Goal: Information Seeking & Learning: Learn about a topic

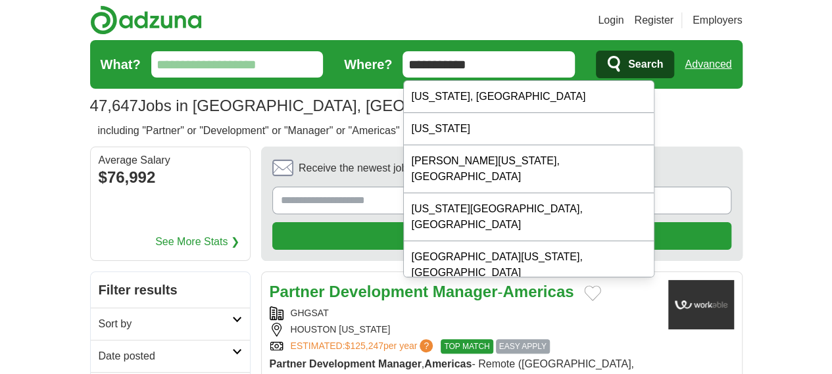
drag, startPoint x: 501, startPoint y: 65, endPoint x: 377, endPoint y: 57, distance: 124.6
click at [377, 57] on form "**********" at bounding box center [416, 64] width 653 height 49
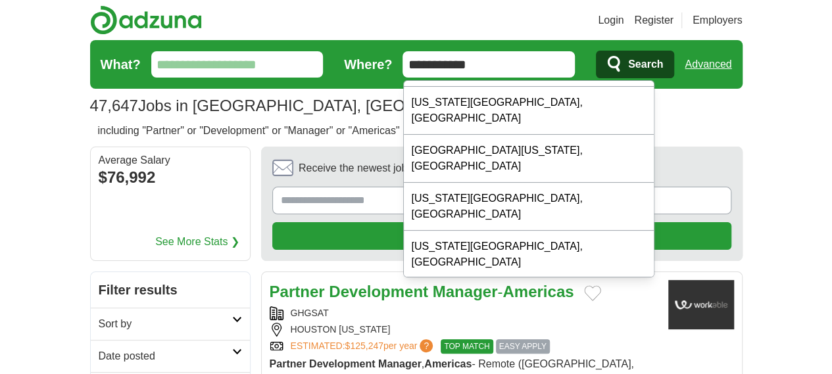
scroll to position [124, 0]
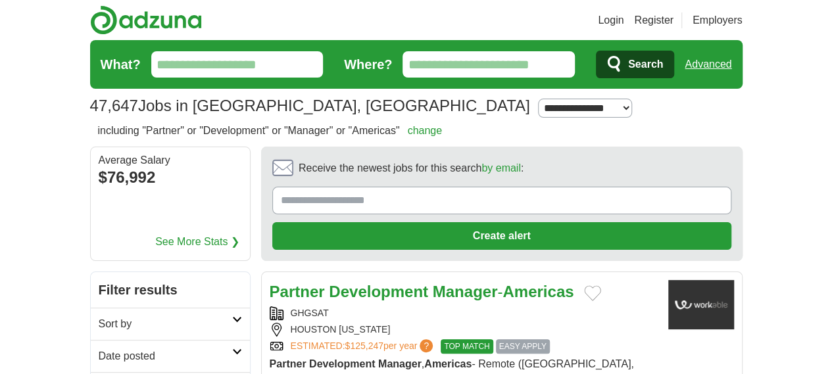
click at [550, 59] on input "Where?" at bounding box center [489, 64] width 172 height 26
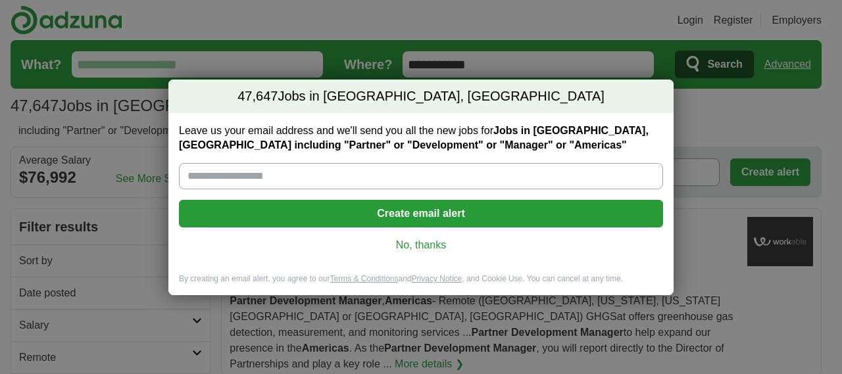
click at [439, 211] on button "Create email alert" at bounding box center [421, 214] width 484 height 28
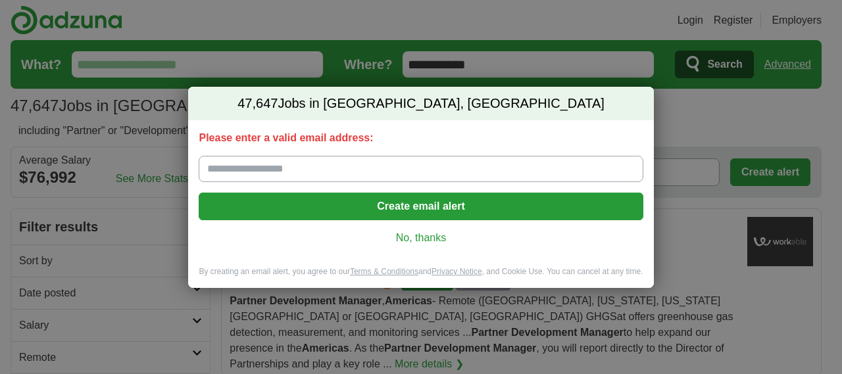
click at [428, 236] on link "No, thanks" at bounding box center [420, 238] width 423 height 14
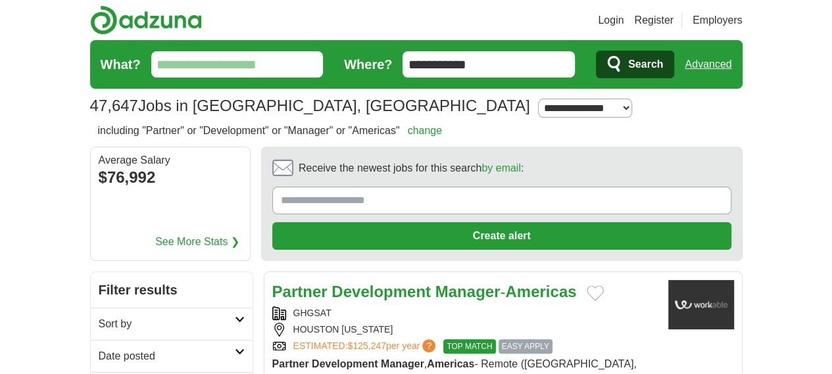
click at [407, 134] on link "change" at bounding box center [424, 130] width 35 height 11
